Goal: Task Accomplishment & Management: Complete application form

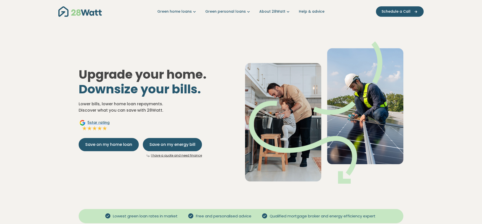
click at [176, 156] on link "I have a quote and need finance" at bounding box center [176, 155] width 51 height 4
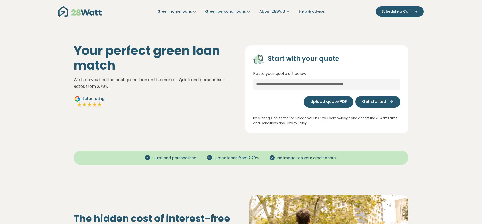
click at [315, 103] on span "Upload quote PDF" at bounding box center [328, 102] width 37 height 6
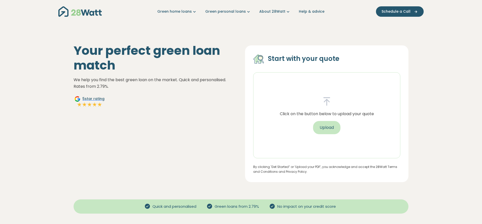
click at [324, 127] on button "Upload" at bounding box center [326, 127] width 27 height 13
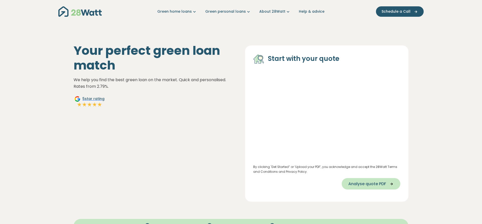
click at [361, 182] on span "Analyse quote PDF" at bounding box center [367, 184] width 38 height 6
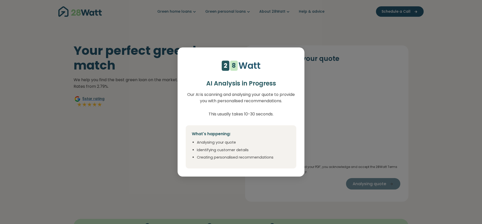
select select "***"
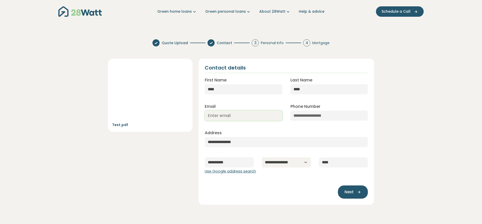
click at [245, 115] on input "Email" at bounding box center [243, 116] width 77 height 10
type input "jake@28watt.com.au"
click at [348, 192] on span "Next" at bounding box center [349, 192] width 9 height 6
type input "**********"
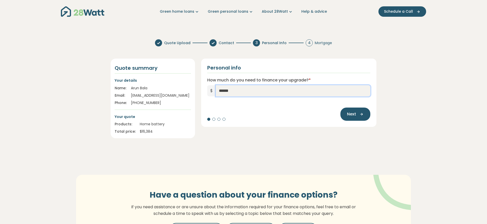
click at [239, 92] on input "******" at bounding box center [293, 90] width 155 height 11
type input "******"
click at [351, 115] on span "Next" at bounding box center [351, 114] width 9 height 6
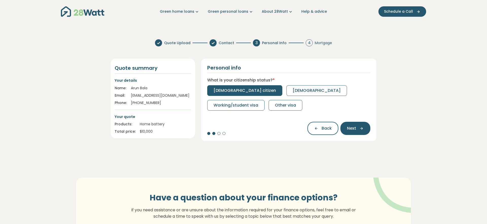
click at [235, 93] on span "Australian citizen" at bounding box center [245, 91] width 62 height 6
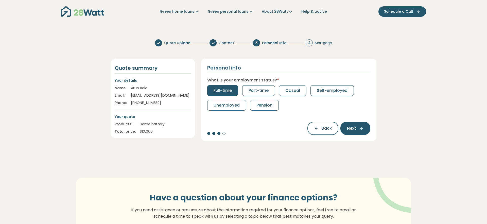
click at [228, 90] on span "Full-time" at bounding box center [223, 91] width 18 height 6
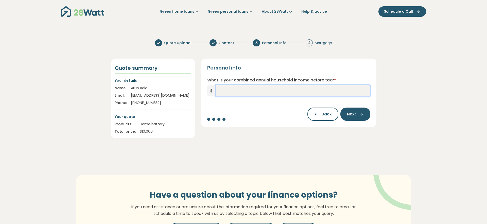
click at [228, 90] on input "What is your combined annual household income before tax? *" at bounding box center [293, 90] width 155 height 11
type input "*******"
click at [350, 116] on span "Next" at bounding box center [351, 114] width 9 height 6
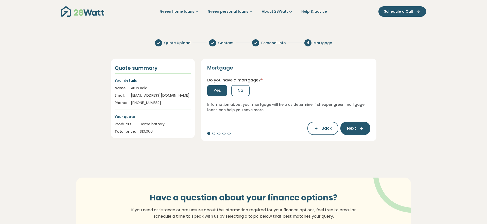
click at [218, 90] on span "Yes" at bounding box center [217, 91] width 7 height 6
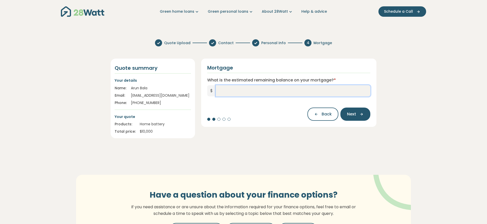
click at [230, 90] on input "What is the estimated remaining balance on your mortgage? *" at bounding box center [293, 90] width 155 height 11
type input "*******"
click at [348, 118] on button "Next" at bounding box center [356, 114] width 30 height 13
click at [269, 93] on input "What is your current interest rate? *" at bounding box center [288, 90] width 163 height 11
type input "***"
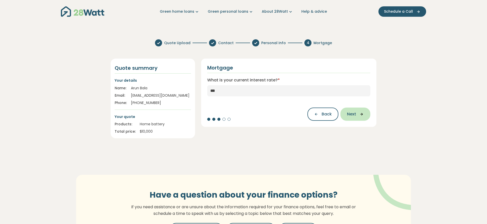
click at [354, 117] on button "Next" at bounding box center [356, 114] width 30 height 13
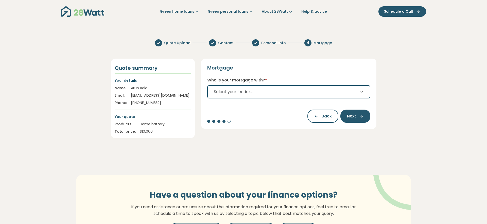
click at [277, 93] on button "Select your lender..." at bounding box center [288, 91] width 163 height 13
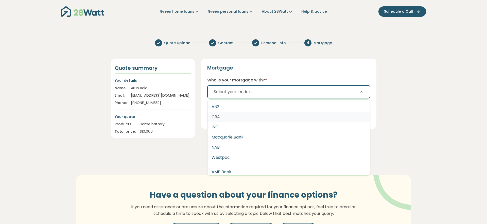
click at [256, 119] on button "CBA" at bounding box center [289, 117] width 163 height 10
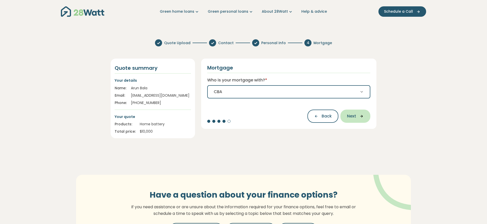
click at [353, 117] on span "Next" at bounding box center [351, 116] width 9 height 6
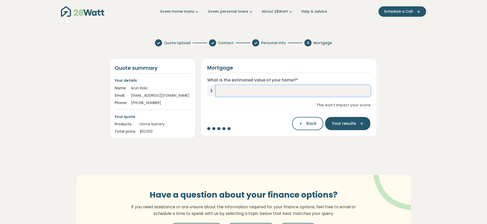
click at [261, 90] on input "What is the estimated value of your home? *" at bounding box center [293, 90] width 155 height 11
type input "*******"
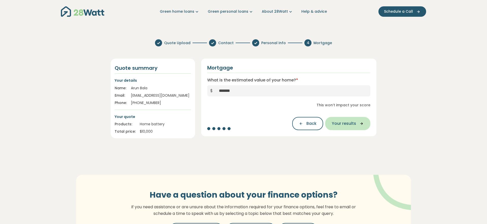
click at [348, 128] on button "Your results" at bounding box center [347, 123] width 45 height 13
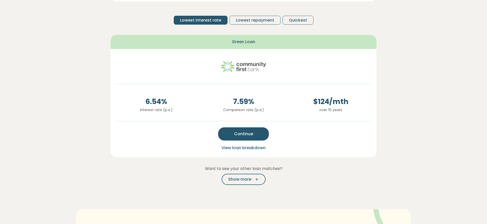
scroll to position [95, 0]
click at [237, 173] on div "Want to see your other loan matches? Show more" at bounding box center [244, 175] width 266 height 20
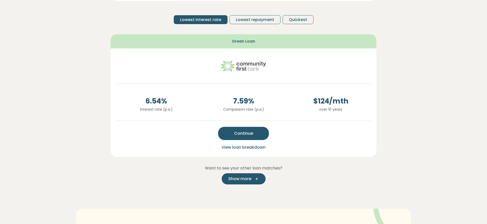
click at [238, 177] on span "Show more" at bounding box center [239, 179] width 23 height 6
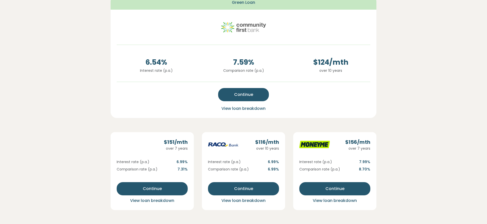
scroll to position [134, 0]
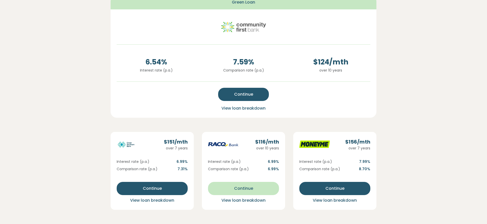
click at [219, 187] on button "Continue" at bounding box center [243, 188] width 71 height 13
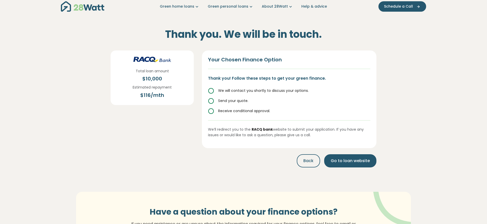
scroll to position [0, 0]
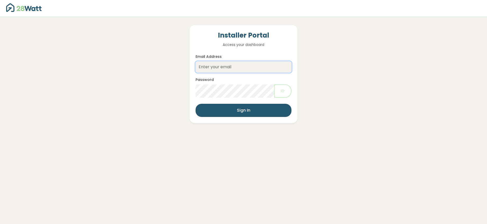
click at [224, 71] on input "Email Address" at bounding box center [244, 66] width 96 height 11
type input "jake@28watt.com.au"
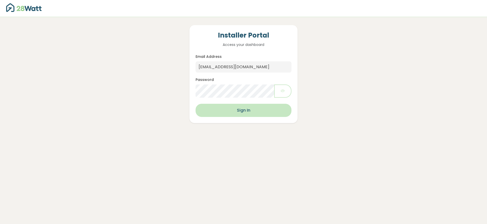
click at [241, 109] on button "Sign In" at bounding box center [244, 110] width 96 height 13
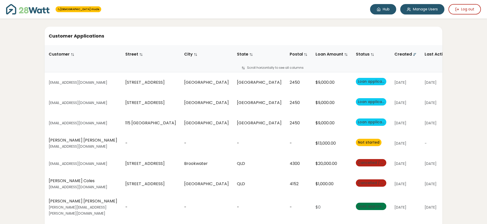
click at [381, 11] on link "Hub" at bounding box center [383, 9] width 26 height 10
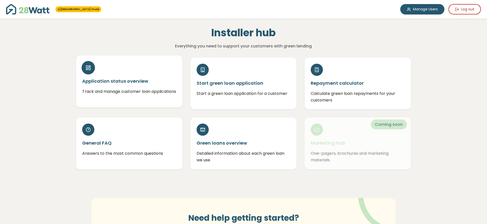
click at [132, 83] on h5 "Application status overview" at bounding box center [129, 81] width 94 height 6
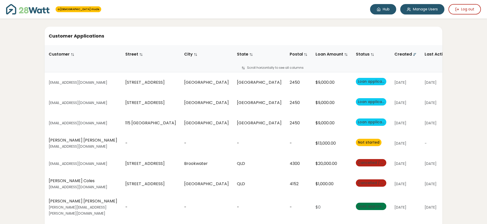
click at [379, 11] on icon at bounding box center [379, 9] width 4 height 4
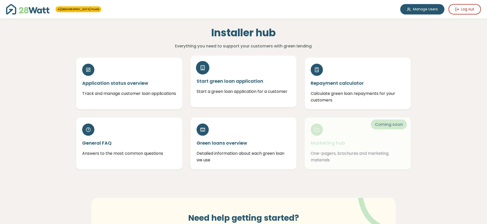
click at [245, 82] on h5 "Start green loan application" at bounding box center [244, 81] width 94 height 6
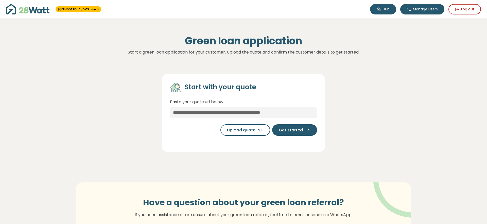
click at [381, 10] on link "Hub" at bounding box center [383, 9] width 26 height 10
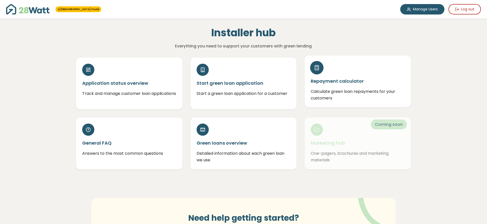
click at [352, 80] on h5 "Repayment calculator" at bounding box center [358, 81] width 94 height 6
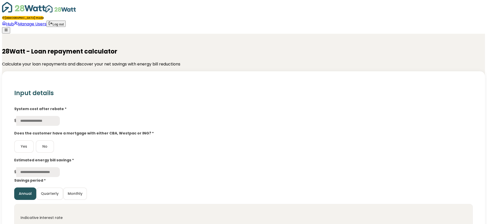
click at [60, 116] on input "text" at bounding box center [38, 121] width 44 height 10
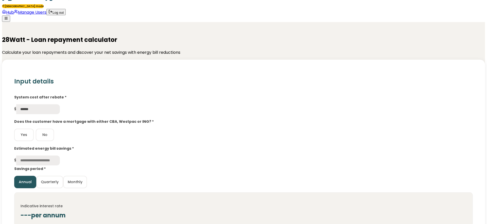
scroll to position [29, 0]
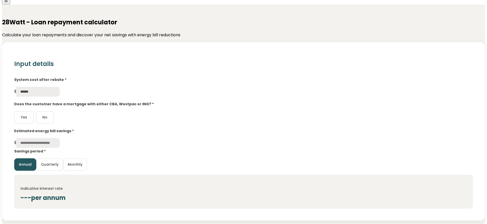
type input "******"
click at [34, 111] on button "Yes" at bounding box center [24, 117] width 20 height 12
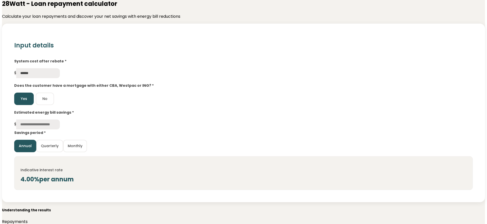
scroll to position [53, 0]
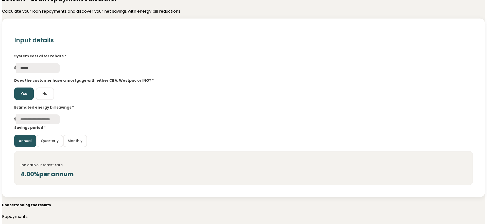
click at [60, 114] on input "text" at bounding box center [38, 119] width 44 height 10
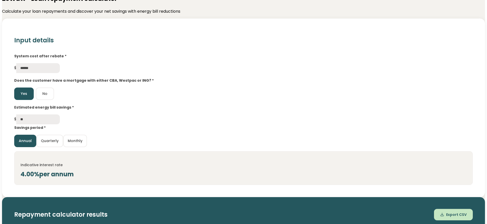
type input "*"
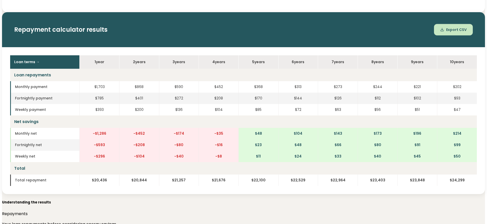
scroll to position [234, 0]
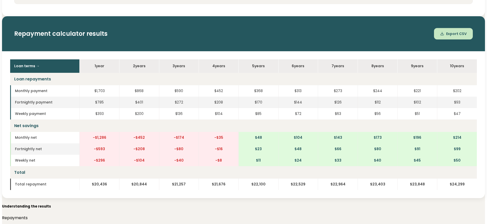
type input "*****"
drag, startPoint x: 185, startPoint y: 24, endPoint x: 103, endPoint y: 15, distance: 82.0
click at [103, 16] on div "Repayment calculator results Export CSV" at bounding box center [243, 33] width 483 height 35
click at [119, 85] on td "$1,703" at bounding box center [99, 90] width 40 height 11
drag, startPoint x: 259, startPoint y: 87, endPoint x: 248, endPoint y: 86, distance: 10.5
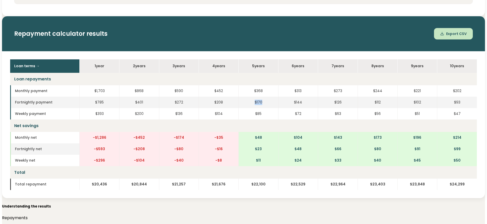
click at [248, 97] on td "$170" at bounding box center [259, 102] width 40 height 11
drag, startPoint x: 258, startPoint y: 51, endPoint x: 250, endPoint y: 49, distance: 8.8
click at [250, 59] on th "5 year s" at bounding box center [259, 65] width 40 height 13
click at [257, 97] on td "$170" at bounding box center [259, 102] width 40 height 11
drag, startPoint x: 259, startPoint y: 167, endPoint x: 244, endPoint y: 166, distance: 15.5
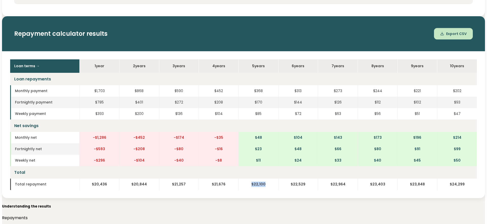
click at [244, 179] on td "$22,100" at bounding box center [259, 184] width 40 height 11
drag, startPoint x: 387, startPoint y: 119, endPoint x: 378, endPoint y: 118, distance: 9.1
click at [437, 132] on td "$214" at bounding box center [457, 137] width 40 height 11
click at [437, 179] on td "$24,299" at bounding box center [457, 184] width 40 height 11
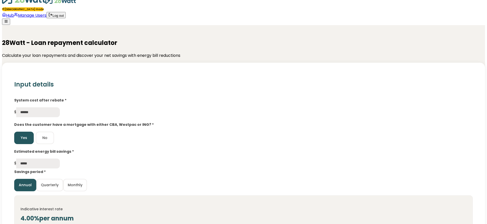
scroll to position [0, 0]
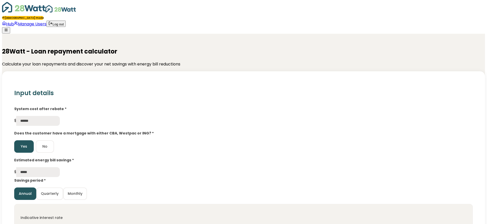
click at [27, 11] on img at bounding box center [23, 7] width 43 height 10
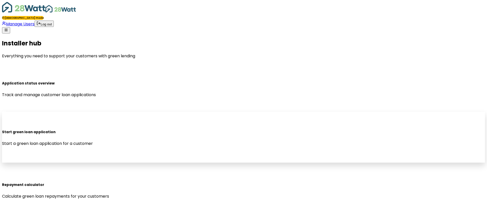
click at [207, 130] on h5 "Start green loan application" at bounding box center [243, 132] width 483 height 5
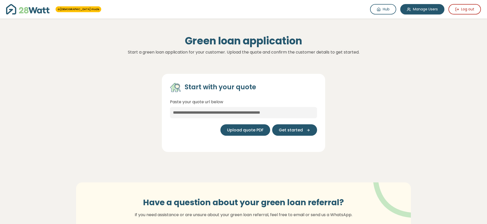
click at [247, 128] on span "Upload quote PDF" at bounding box center [245, 130] width 37 height 6
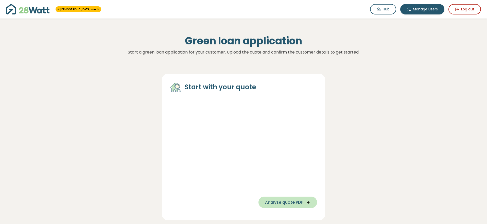
click at [281, 200] on span "Analyse quote PDF" at bounding box center [284, 202] width 38 height 6
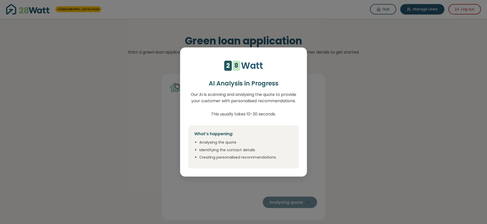
select select "***"
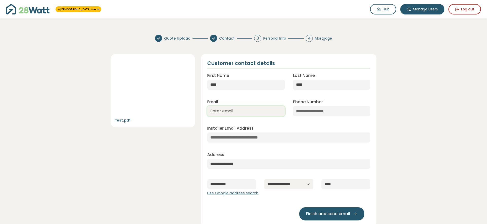
click at [239, 111] on input "Email" at bounding box center [245, 111] width 77 height 10
type input "jake@28watt.com.au"
type input "**********"
click at [259, 137] on input "Installer Email Address" at bounding box center [288, 137] width 163 height 10
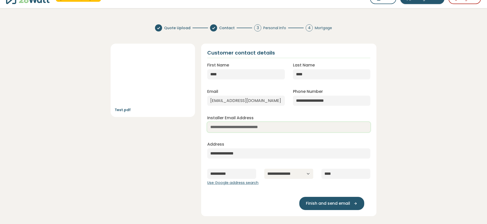
scroll to position [7, 0]
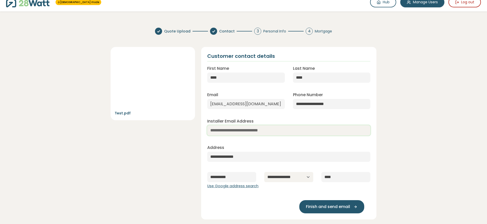
type input "*"
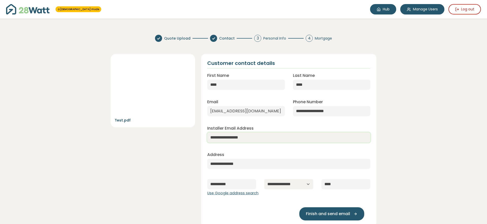
type input "**********"
click at [380, 9] on icon at bounding box center [378, 9] width 3 height 3
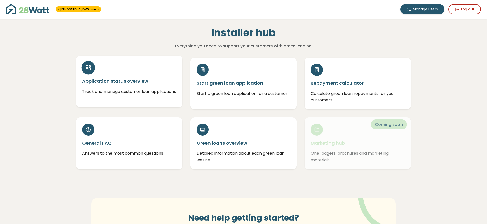
click at [135, 76] on div "Application status overview Track and manage customer loan applications" at bounding box center [129, 82] width 106 height 52
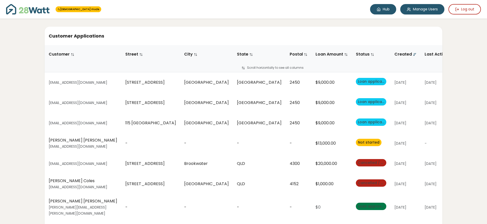
click at [381, 10] on link "Hub" at bounding box center [383, 9] width 26 height 10
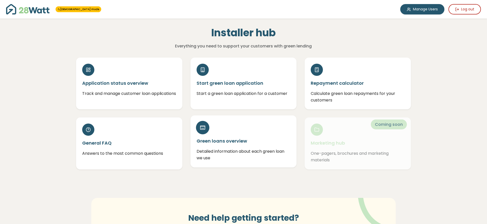
click at [247, 140] on h5 "Green loans overview" at bounding box center [244, 141] width 94 height 6
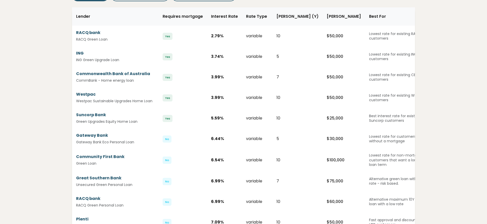
scroll to position [88, 0]
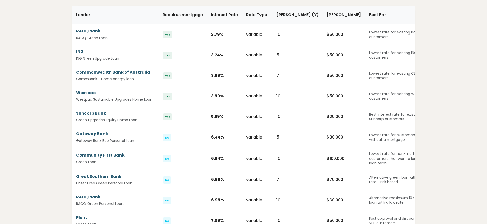
click at [327, 117] on div "$ 25,000" at bounding box center [344, 117] width 34 height 6
click at [323, 102] on td "$ 50,000" at bounding box center [344, 96] width 42 height 21
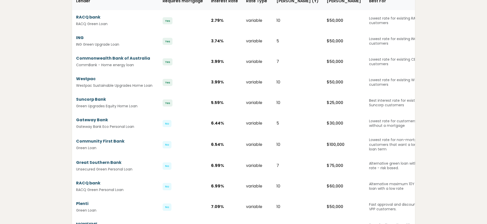
scroll to position [107, 0]
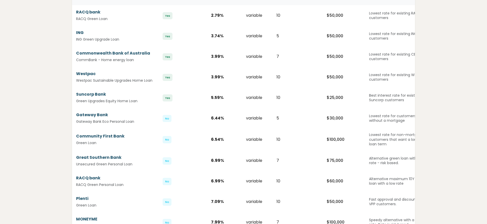
click at [327, 180] on div "$ 60,000" at bounding box center [344, 181] width 34 height 6
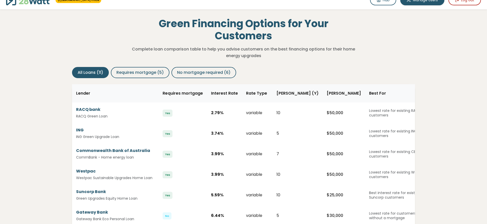
scroll to position [7, 0]
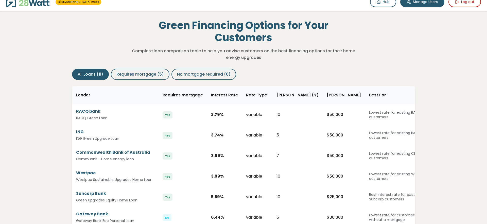
drag, startPoint x: 279, startPoint y: 157, endPoint x: 273, endPoint y: 153, distance: 7.1
click at [273, 153] on td "7" at bounding box center [298, 155] width 50 height 21
click at [277, 136] on div "5" at bounding box center [298, 135] width 42 height 6
drag, startPoint x: 280, startPoint y: 112, endPoint x: 273, endPoint y: 110, distance: 7.6
click at [274, 110] on td "10" at bounding box center [298, 114] width 50 height 21
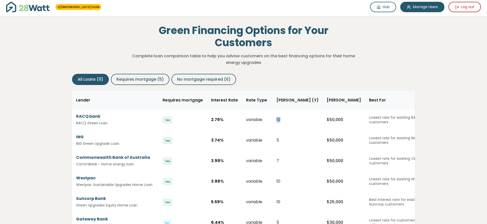
scroll to position [0, 0]
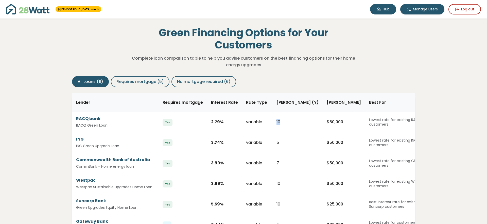
click at [376, 9] on link "Hub" at bounding box center [383, 9] width 26 height 10
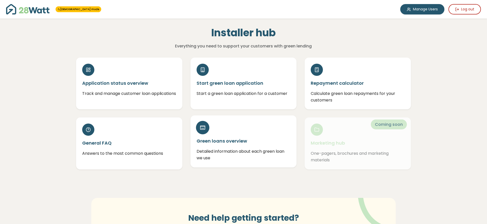
click at [242, 140] on h5 "Green loans overview" at bounding box center [244, 141] width 94 height 6
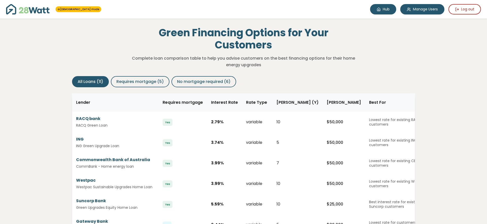
click at [382, 10] on link "Hub" at bounding box center [383, 9] width 26 height 10
